Goal: Information Seeking & Learning: Learn about a topic

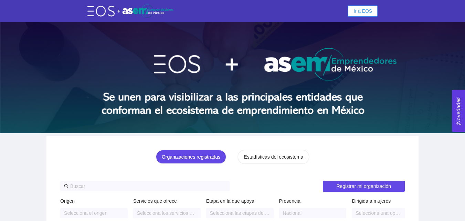
click at [356, 12] on span "Ir a EOS" at bounding box center [363, 11] width 19 height 8
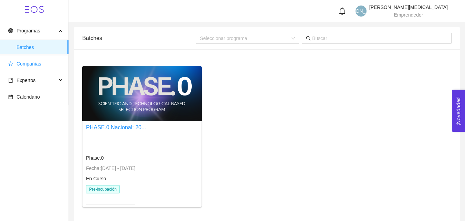
click at [38, 66] on span "Compañías" at bounding box center [29, 64] width 25 height 6
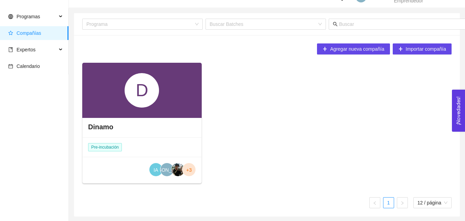
scroll to position [15, 0]
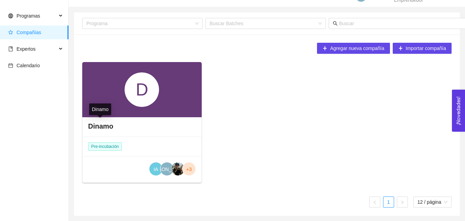
click at [101, 122] on h4 "Dinamo" at bounding box center [100, 126] width 25 height 10
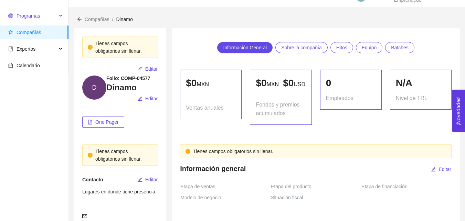
click at [20, 15] on span "Programas" at bounding box center [28, 16] width 23 height 6
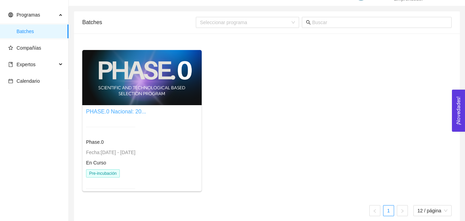
scroll to position [24, 0]
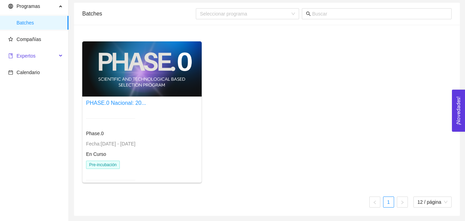
click at [26, 60] on span "Expertos" at bounding box center [32, 56] width 49 height 14
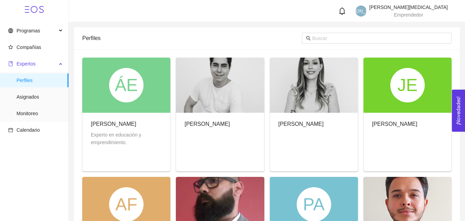
click at [31, 66] on span "Expertos" at bounding box center [26, 64] width 19 height 6
click at [63, 65] on div "Expertos" at bounding box center [34, 64] width 69 height 14
click at [28, 129] on span "Calendario" at bounding box center [28, 130] width 23 height 6
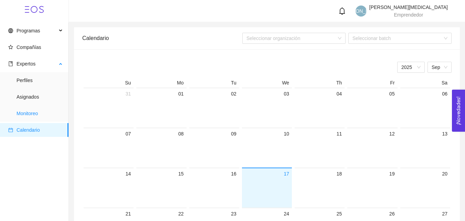
click at [31, 108] on span "Monitoreo" at bounding box center [40, 113] width 46 height 14
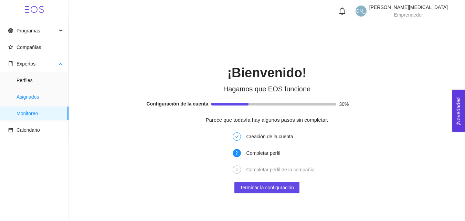
click at [26, 99] on span "Asignados" at bounding box center [40, 97] width 46 height 14
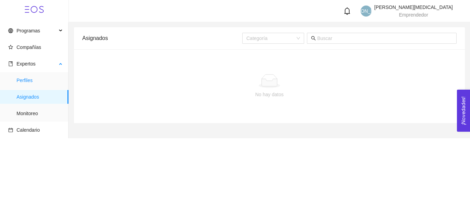
click at [29, 84] on span "Perfiles" at bounding box center [40, 80] width 46 height 14
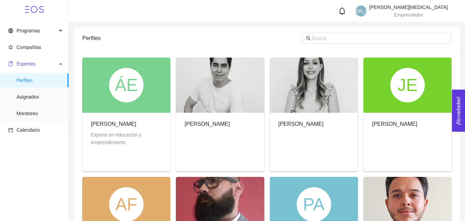
click at [20, 61] on span "Expertos" at bounding box center [26, 64] width 19 height 6
click at [21, 54] on span "Compañías" at bounding box center [35, 47] width 55 height 14
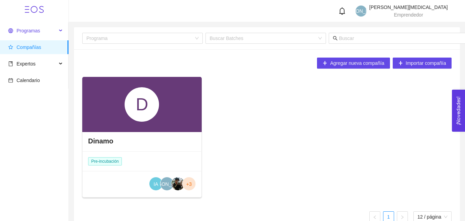
click at [32, 32] on span "Programas" at bounding box center [28, 31] width 23 height 6
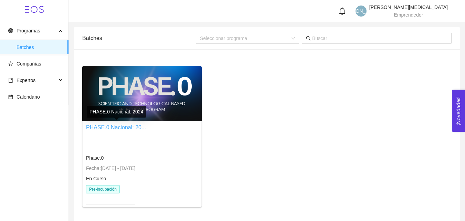
click at [122, 126] on link "PHASE.0 Nacional: 20..." at bounding box center [116, 127] width 60 height 6
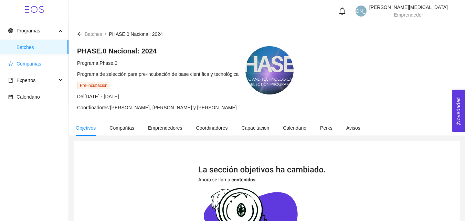
click at [37, 65] on span "Compañías" at bounding box center [29, 64] width 25 height 6
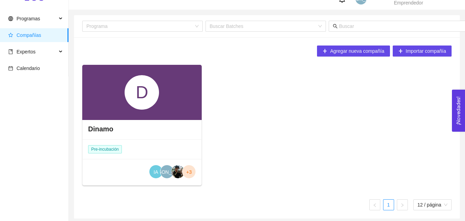
scroll to position [15, 0]
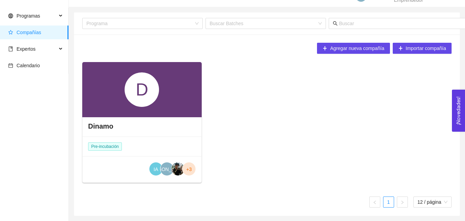
click at [102, 122] on h4 "Dinamo" at bounding box center [100, 126] width 25 height 10
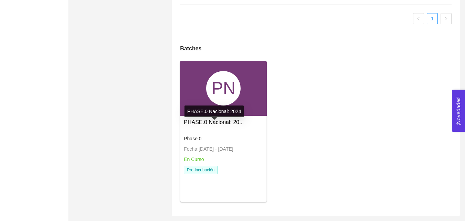
click at [192, 121] on link "PHASE.0 Nacional: 20..." at bounding box center [214, 122] width 60 height 6
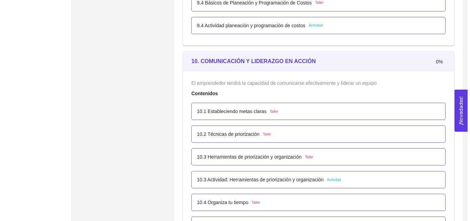
scroll to position [2538, 0]
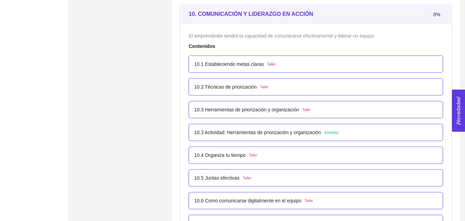
click at [263, 68] on div "10.1 Estableciendo metas claras Taller" at bounding box center [234, 64] width 81 height 8
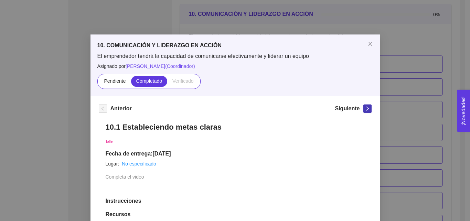
click at [364, 107] on span "right" at bounding box center [368, 108] width 8 height 5
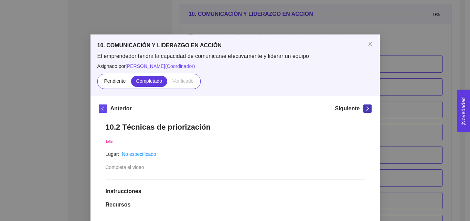
click at [364, 108] on span "right" at bounding box center [368, 108] width 8 height 5
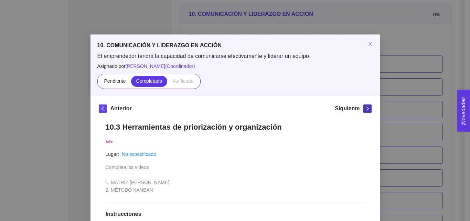
click at [364, 108] on span "right" at bounding box center [368, 108] width 8 height 5
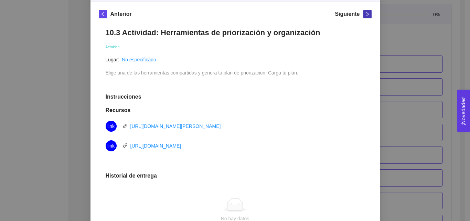
scroll to position [69, 0]
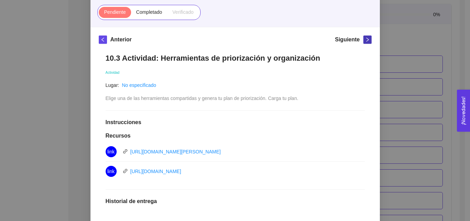
click at [365, 40] on icon "right" at bounding box center [367, 39] width 5 height 5
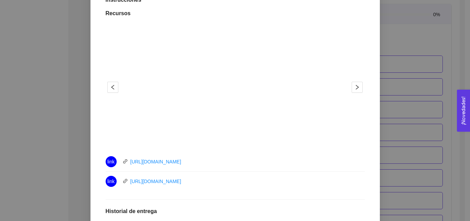
scroll to position [207, 0]
click at [357, 87] on icon "right" at bounding box center [358, 87] width 6 height 6
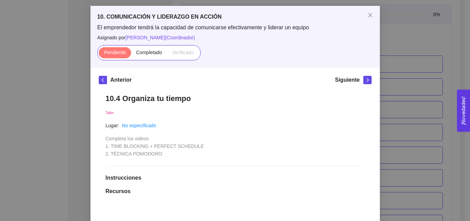
scroll to position [27, 0]
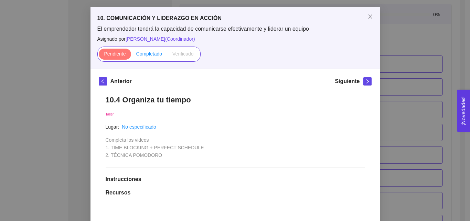
click at [148, 55] on span "Completado" at bounding box center [149, 54] width 26 height 6
click at [131, 55] on input "Completado" at bounding box center [131, 55] width 0 height 0
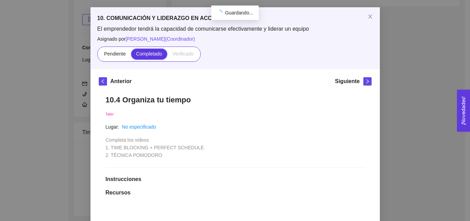
scroll to position [2538, 0]
click at [367, 82] on span "right" at bounding box center [368, 81] width 8 height 5
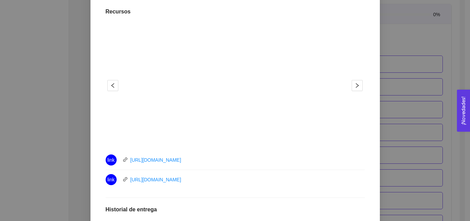
scroll to position [199, 0]
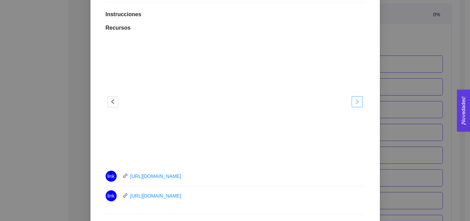
click at [355, 102] on icon "right" at bounding box center [358, 102] width 6 height 6
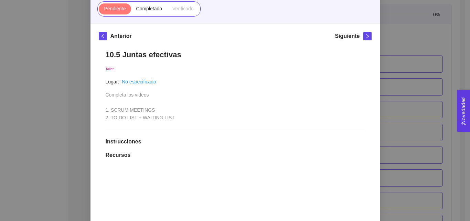
scroll to position [69, 0]
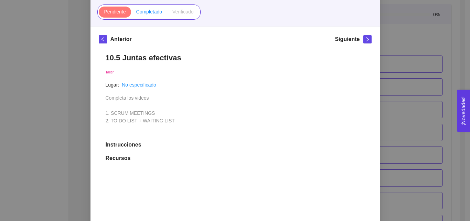
click at [144, 10] on span "Completado" at bounding box center [149, 12] width 26 height 6
click at [131, 13] on input "Completado" at bounding box center [131, 13] width 0 height 0
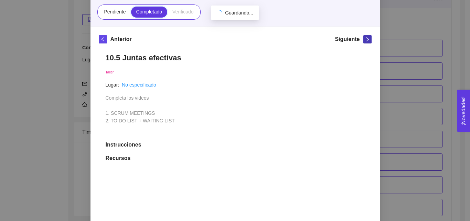
scroll to position [2538, 0]
click at [365, 39] on icon "right" at bounding box center [367, 39] width 5 height 5
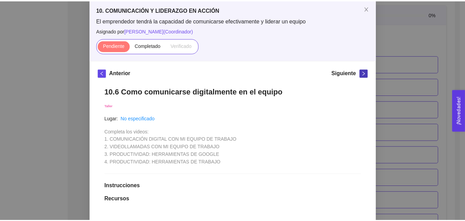
scroll to position [35, 0]
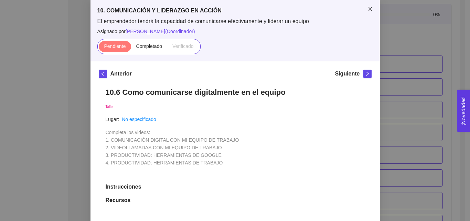
click at [368, 9] on icon "close" at bounding box center [371, 9] width 6 height 6
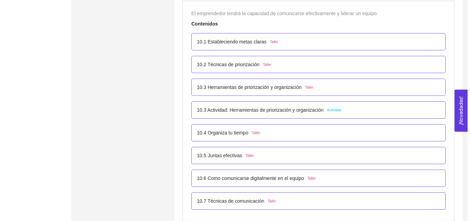
scroll to position [2573, 0]
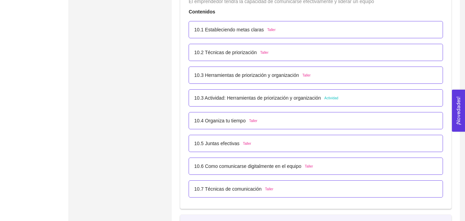
click at [254, 168] on p "10.6 Como comunicarse digitalmente en el equipo" at bounding box center [247, 166] width 107 height 8
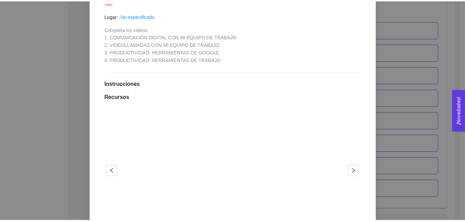
scroll to position [34, 0]
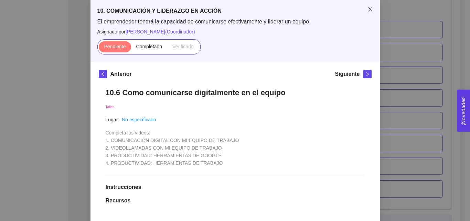
click at [367, 4] on span "Close" at bounding box center [370, 9] width 19 height 19
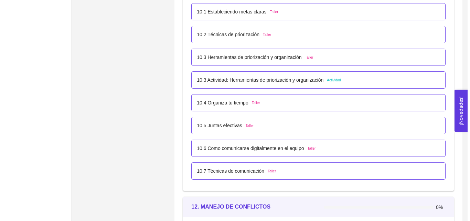
scroll to position [2607, 0]
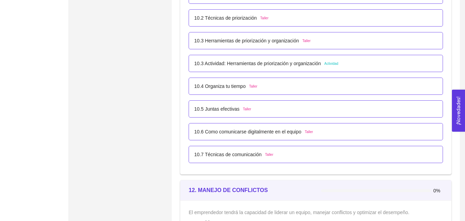
click at [224, 138] on div "10.6 Como comunicarse digitalmente en el equipo Taller" at bounding box center [316, 131] width 254 height 17
click at [224, 135] on p "10.6 Como comunicarse digitalmente en el equipo" at bounding box center [247, 132] width 107 height 8
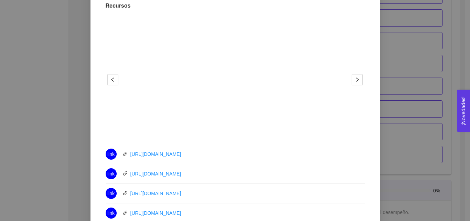
scroll to position [241, 0]
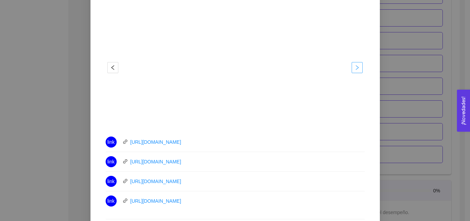
click at [353, 72] on button "button" at bounding box center [357, 67] width 11 height 11
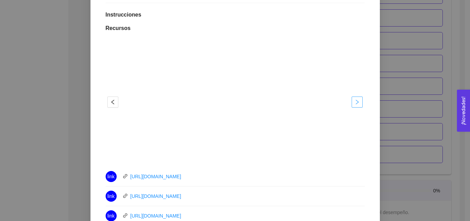
click at [352, 105] on button "button" at bounding box center [357, 101] width 11 height 11
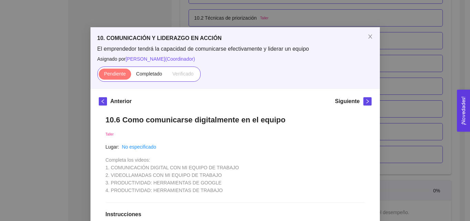
scroll to position [0, 0]
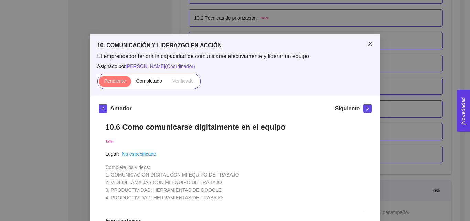
click at [369, 45] on icon "close" at bounding box center [371, 44] width 6 height 6
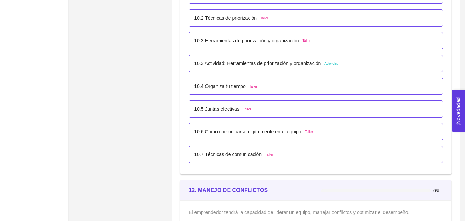
click at [242, 154] on p "10.7 Técnicas de comunicación" at bounding box center [227, 154] width 67 height 8
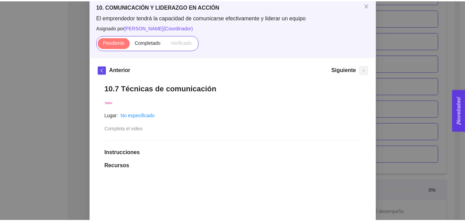
scroll to position [27, 0]
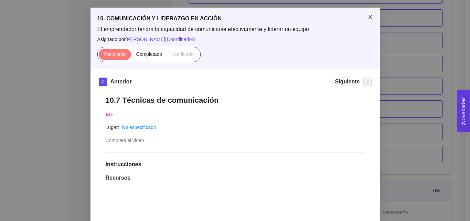
click at [368, 17] on icon "close" at bounding box center [370, 17] width 4 height 4
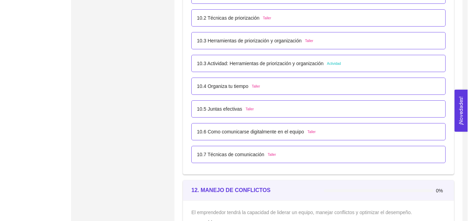
scroll to position [2573, 0]
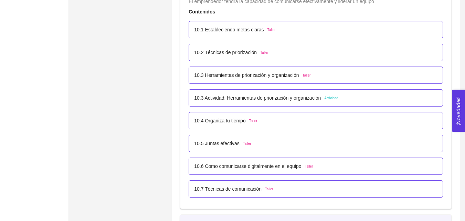
click at [360, 97] on div "10.3 Actividad: Herramientas de priorización y organización Actividad" at bounding box center [315, 98] width 243 height 8
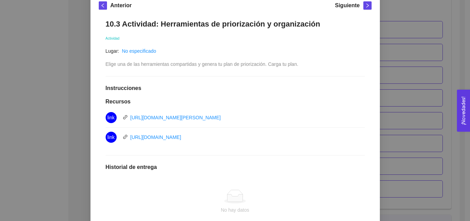
scroll to position [103, 0]
click at [192, 115] on link "[URL][DOMAIN_NAME][PERSON_NAME]" at bounding box center [175, 117] width 91 height 6
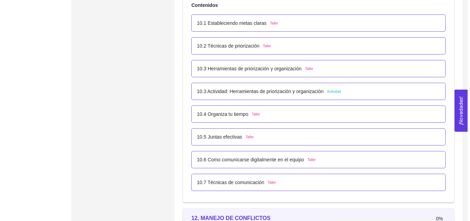
scroll to position [2594, 0]
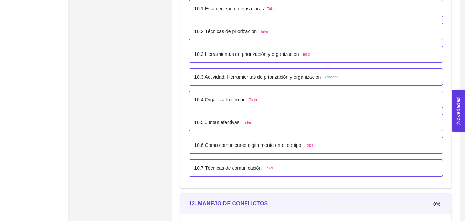
click at [343, 74] on div "10.3 Actividad: Herramientas de priorización y organización Actividad" at bounding box center [315, 77] width 243 height 8
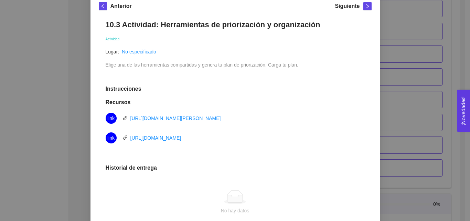
scroll to position [103, 0]
